Goal: Transaction & Acquisition: Purchase product/service

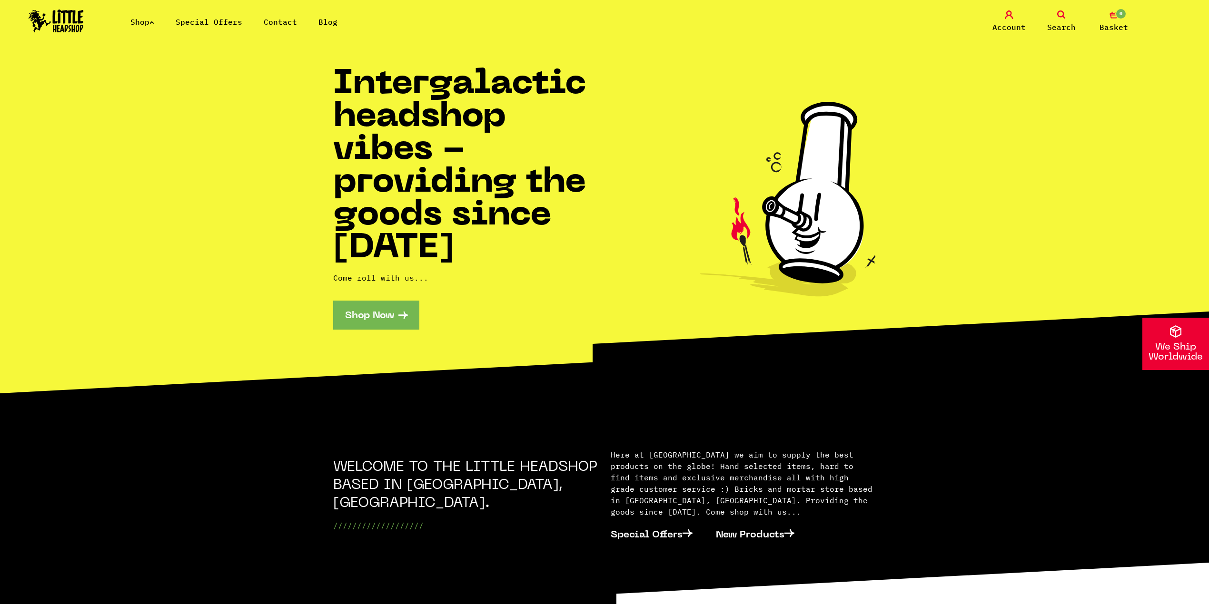
click at [149, 21] on link "Shop" at bounding box center [142, 22] width 24 height 10
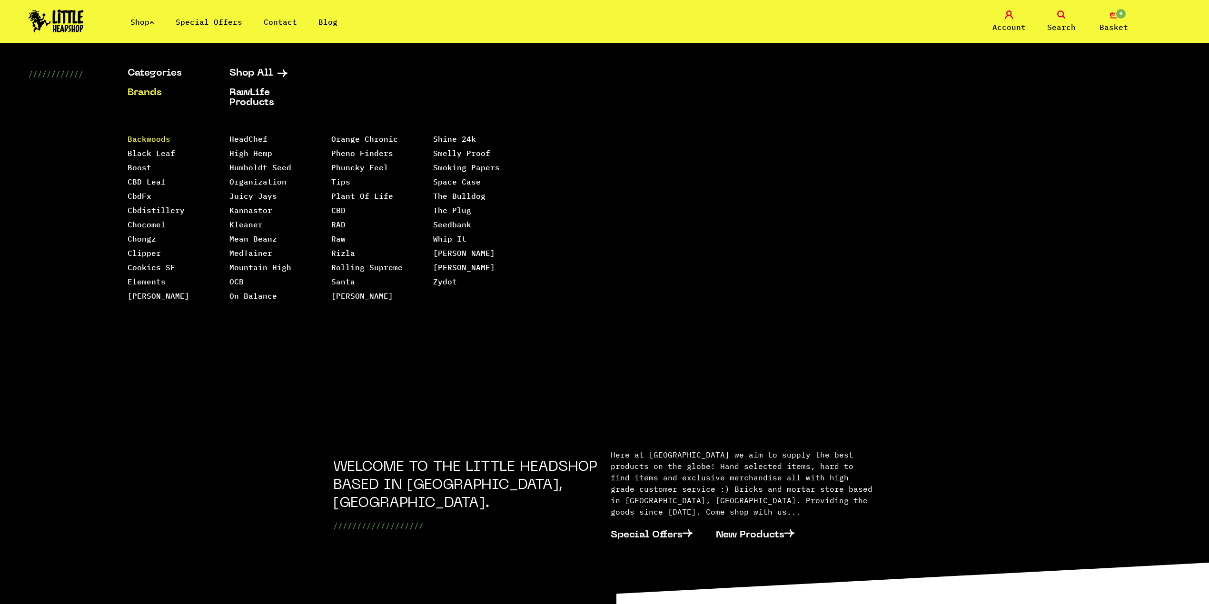
click at [154, 135] on link "Backwoods" at bounding box center [149, 139] width 43 height 10
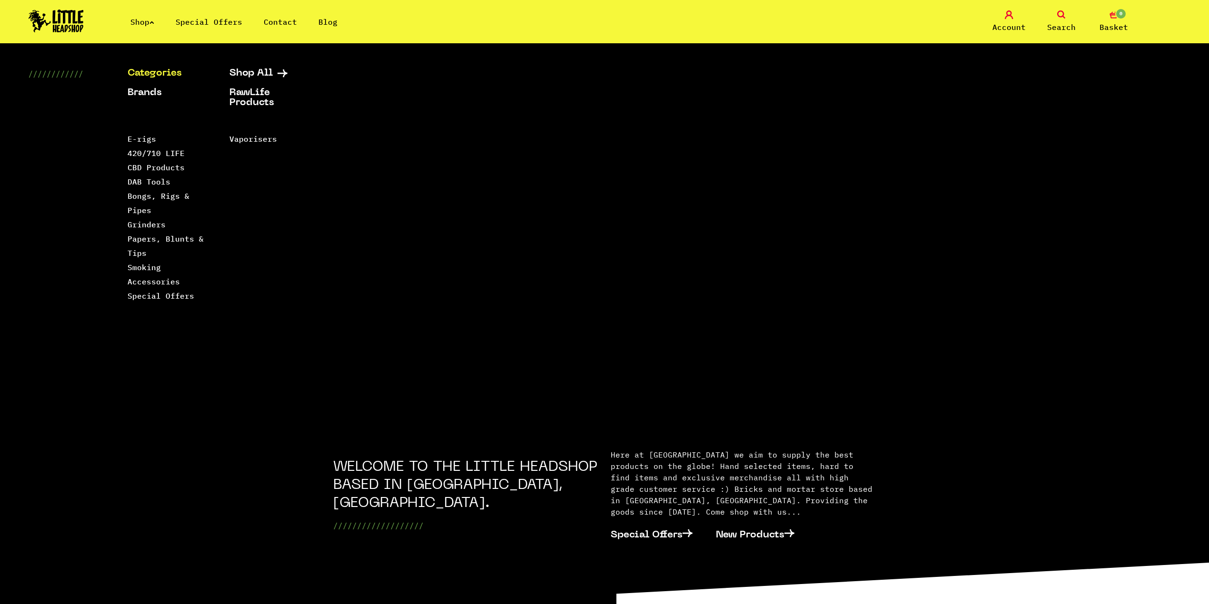
click at [989, 92] on div "Categories Shop All Brands RawLife Products Special Offers Contact Backwoods Bl…" at bounding box center [604, 234] width 1209 height 330
click at [1063, 16] on icon at bounding box center [1061, 14] width 9 height 9
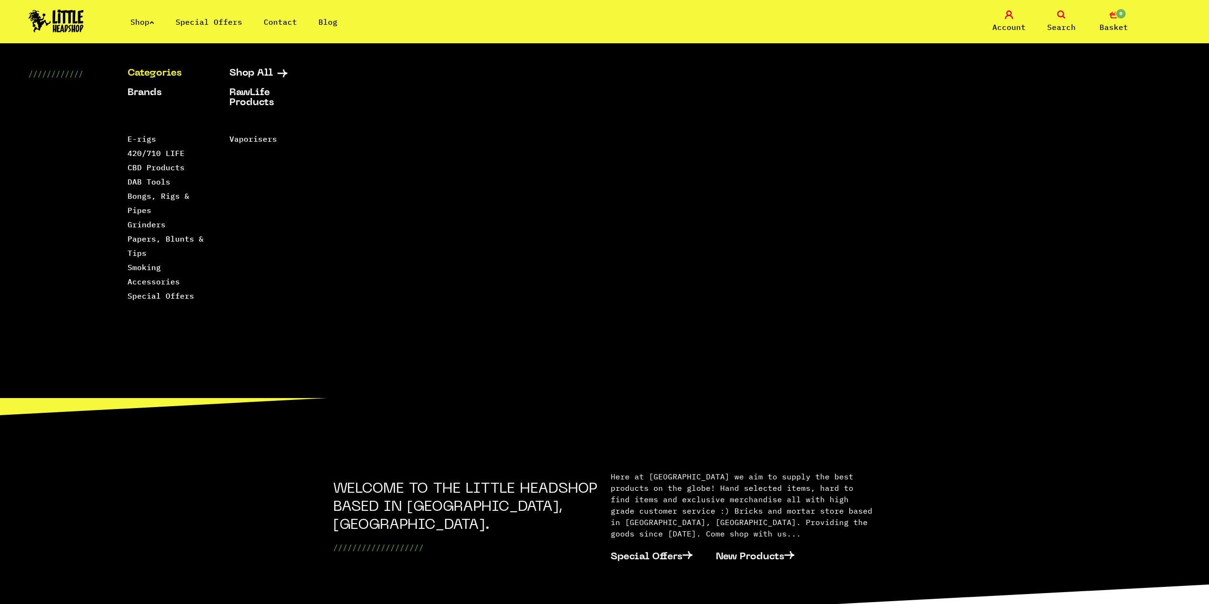
click at [152, 17] on link "Shop" at bounding box center [142, 22] width 24 height 10
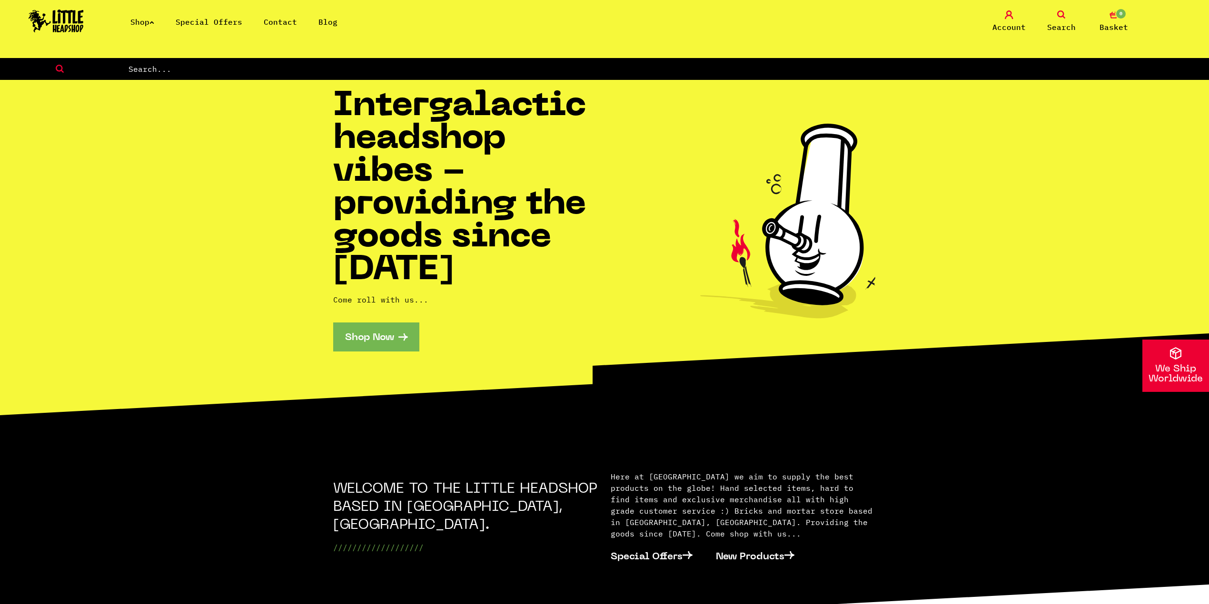
click at [178, 69] on input "text" at bounding box center [669, 69] width 1082 height 12
type input "herb"
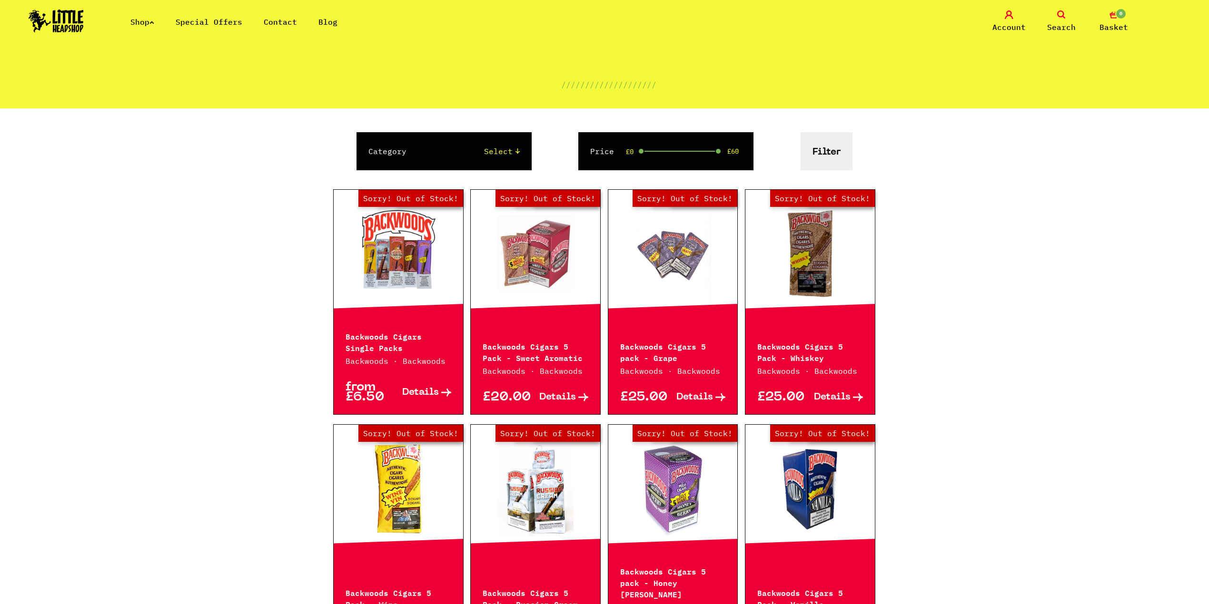
scroll to position [127, 0]
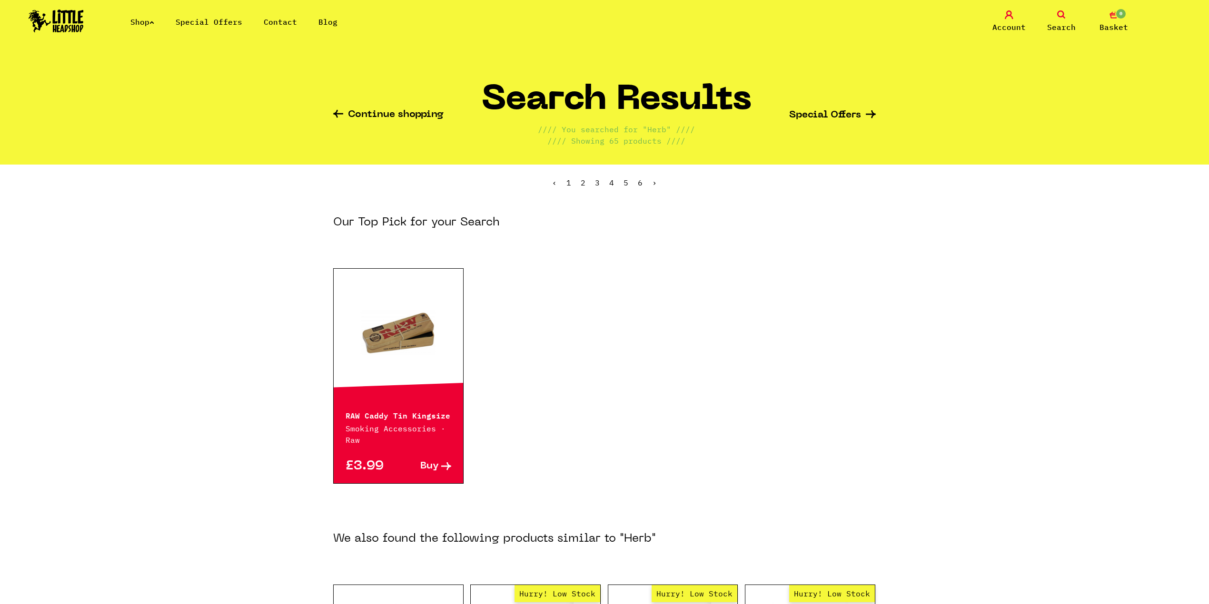
click at [1059, 14] on icon at bounding box center [1061, 14] width 9 height 9
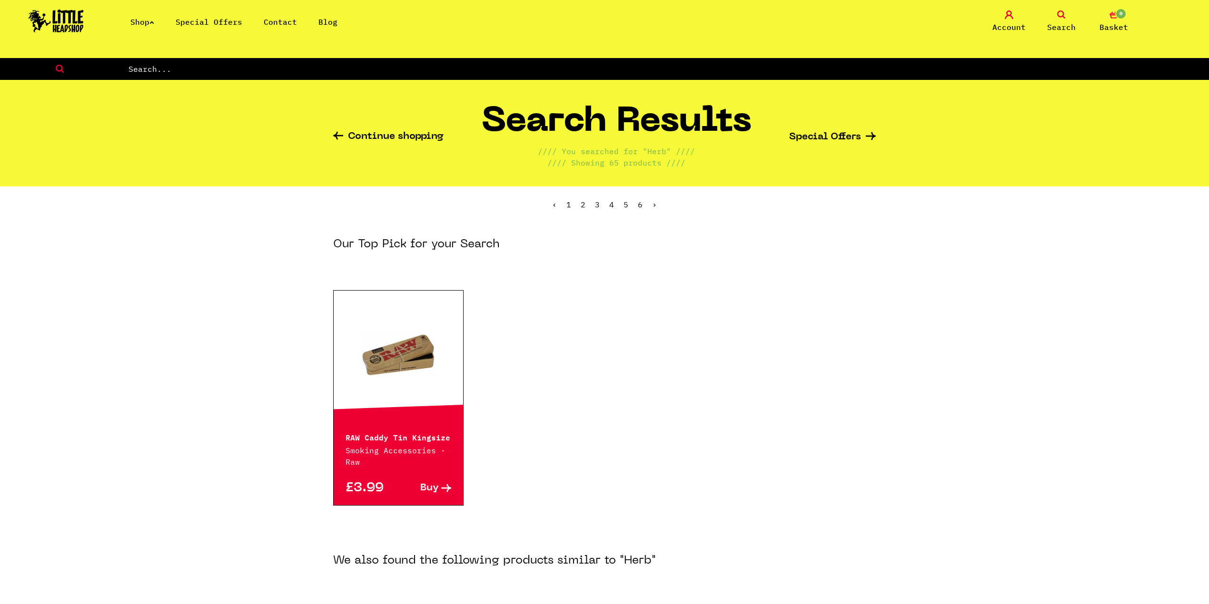
click at [367, 62] on form at bounding box center [604, 69] width 1209 height 22
click at [374, 64] on input "text" at bounding box center [669, 69] width 1082 height 12
type input "g"
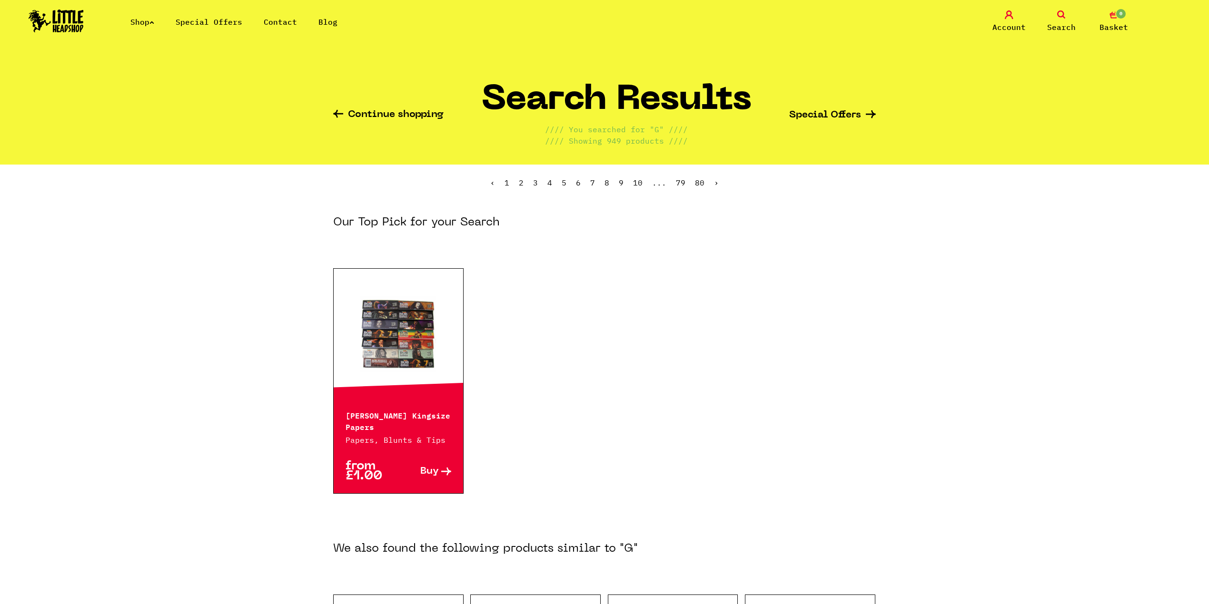
click at [1049, 17] on link "Search" at bounding box center [1062, 21] width 48 height 22
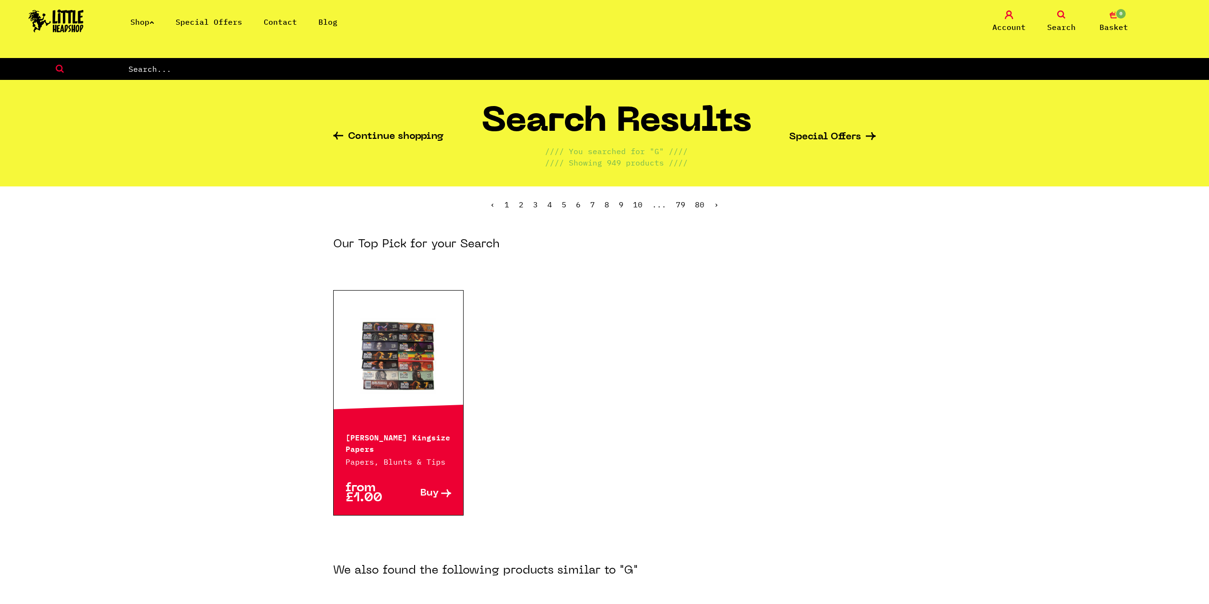
click at [259, 62] on form at bounding box center [604, 69] width 1209 height 22
click at [264, 65] on input "text" at bounding box center [669, 69] width 1082 height 12
type input "gram"
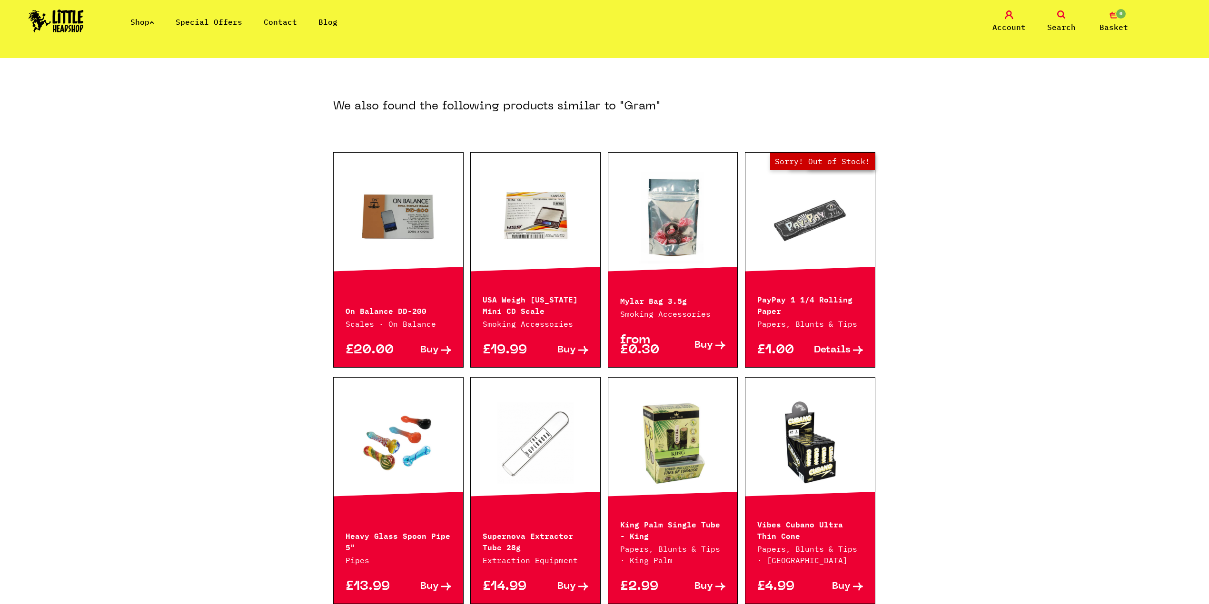
scroll to position [825, 0]
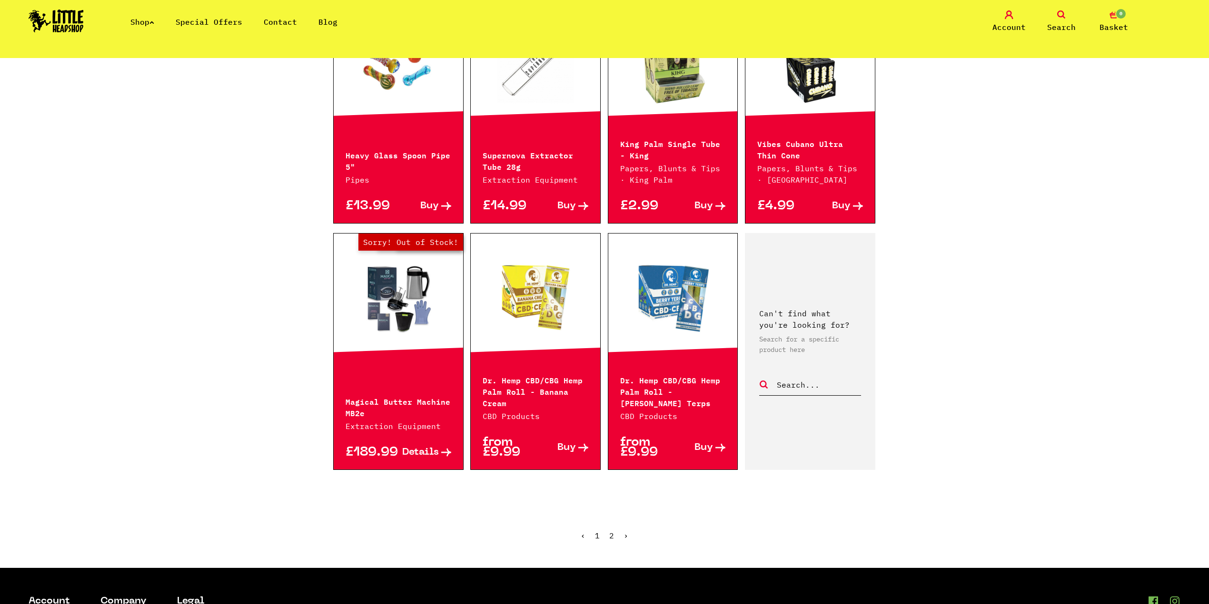
click at [623, 534] on link "›" at bounding box center [625, 536] width 5 height 10
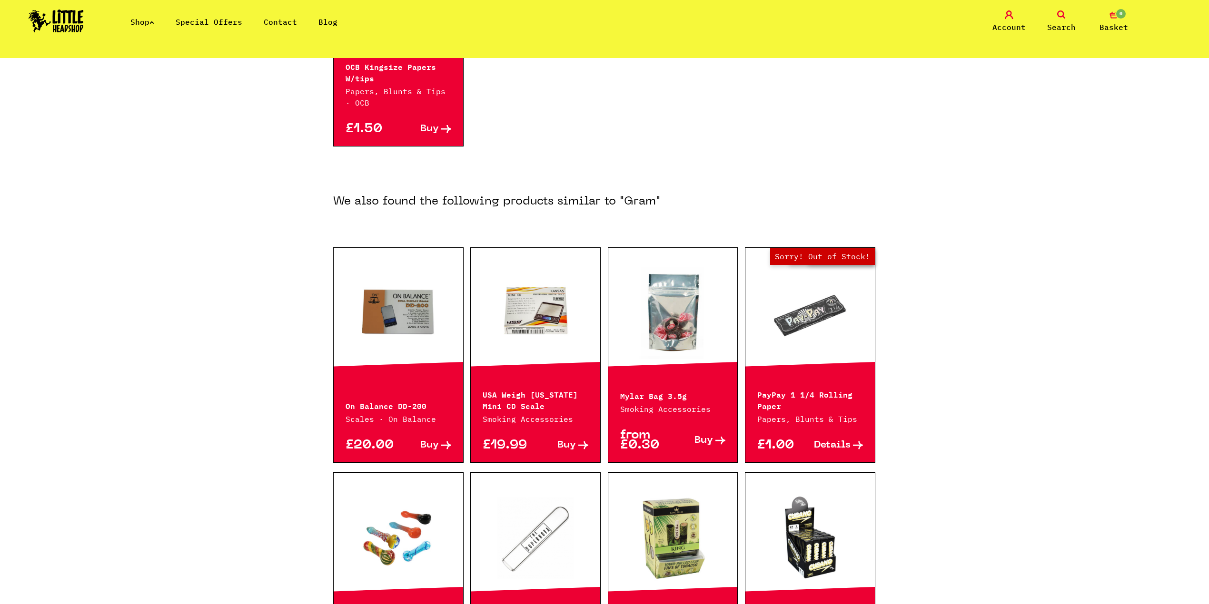
scroll to position [63, 0]
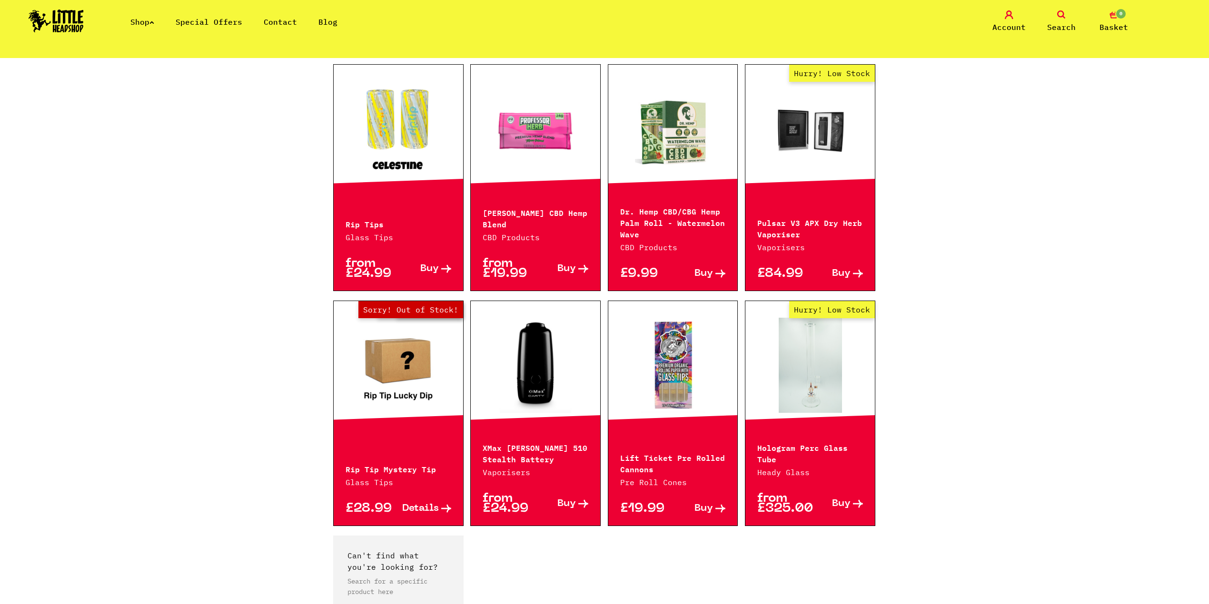
scroll to position [634, 0]
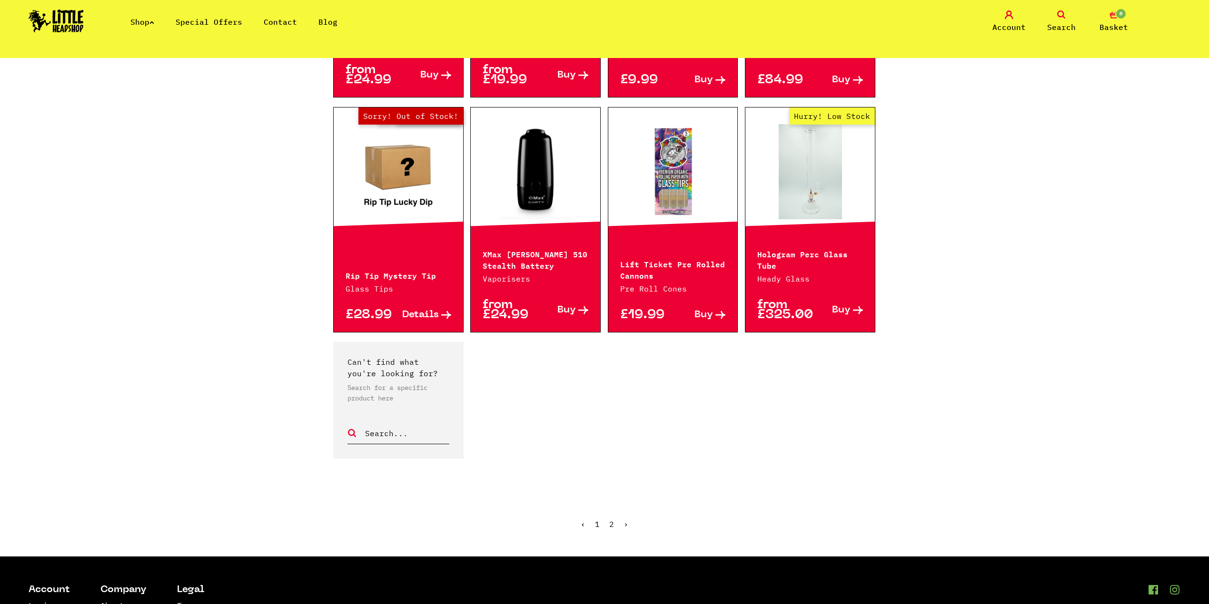
drag, startPoint x: 0, startPoint y: 0, endPoint x: 920, endPoint y: 455, distance: 1026.8
